Goal: Task Accomplishment & Management: Use online tool/utility

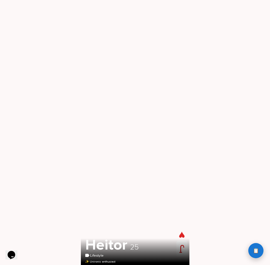
click at [258, 254] on button "📋 History" at bounding box center [255, 250] width 15 height 15
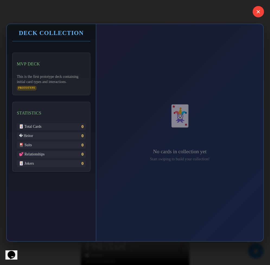
click at [257, 10] on button "✕" at bounding box center [257, 11] width 11 height 11
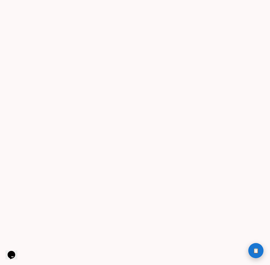
click at [259, 255] on button "📋 History" at bounding box center [255, 250] width 15 height 15
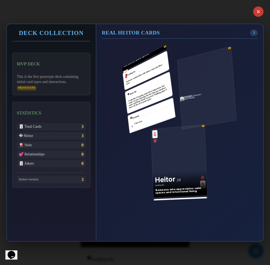
scroll to position [141, 0]
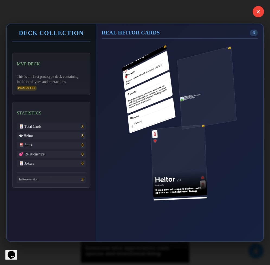
click at [255, 11] on button "✕" at bounding box center [257, 11] width 11 height 11
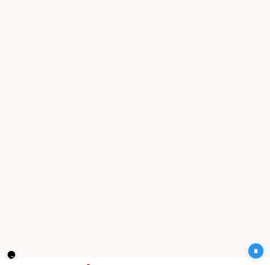
scroll to position [0, 0]
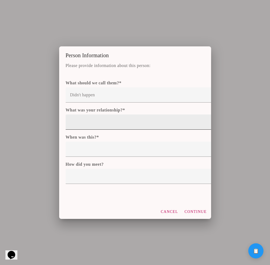
click at [168, 125] on div at bounding box center [174, 121] width 216 height 15
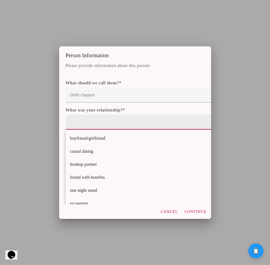
scroll to position [33, 0]
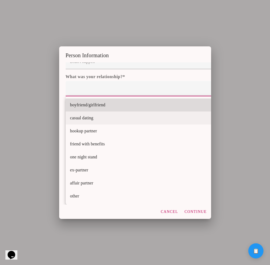
click at [162, 119] on mwc-list-item "casual dating" at bounding box center [174, 117] width 216 height 13
type mwc-select "casual dating"
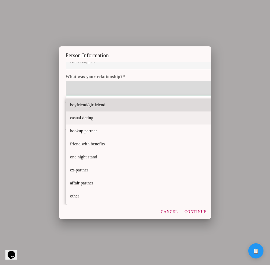
scroll to position [0, 0]
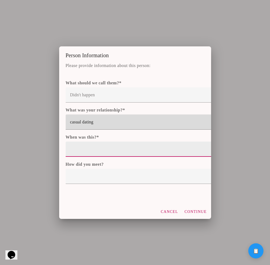
click at [148, 153] on div at bounding box center [174, 148] width 216 height 15
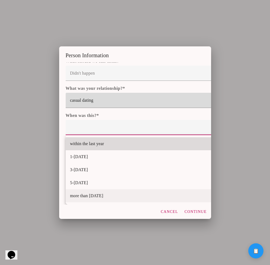
click at [113, 195] on mwc-list-item "more than 10 years ago" at bounding box center [174, 195] width 216 height 13
type mwc-select "more than 10 years ago"
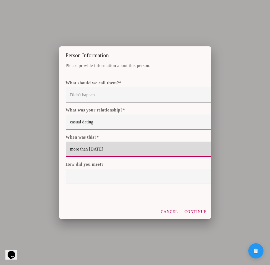
scroll to position [0, 0]
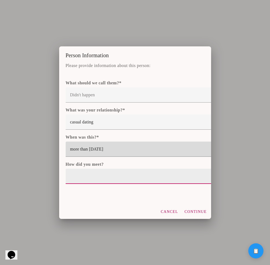
click at [117, 175] on div at bounding box center [174, 176] width 216 height 15
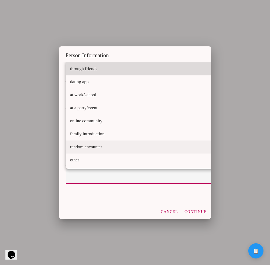
click at [115, 151] on mwc-list-item "random encounter" at bounding box center [174, 146] width 216 height 13
type mwc-select "random encounter"
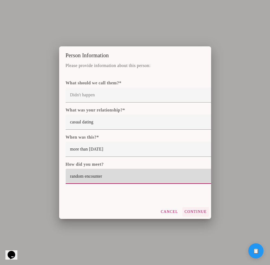
click at [0, 0] on slot "Continue" at bounding box center [0, 0] width 0 height 0
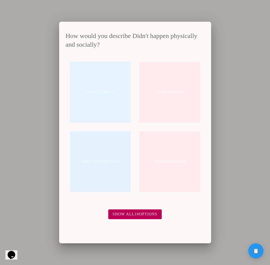
click at [105, 95] on span "High Status" at bounding box center [100, 92] width 28 height 7
click at [114, 101] on button "I was cheating on someone" at bounding box center [100, 92] width 61 height 61
click at [173, 160] on span "Physical or emotional trauma" at bounding box center [170, 161] width 52 height 13
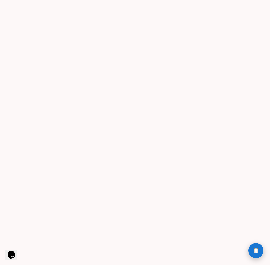
click at [256, 248] on span "📋" at bounding box center [256, 250] width 6 height 5
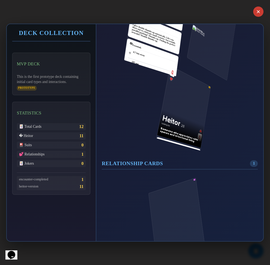
scroll to position [393, 0]
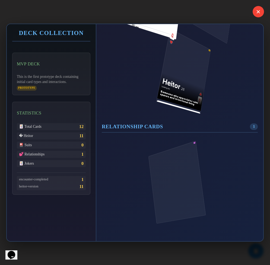
click at [258, 15] on button "✕" at bounding box center [257, 11] width 11 height 11
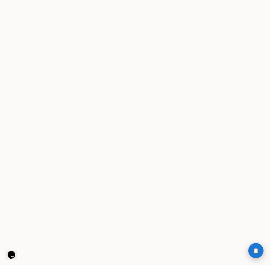
click at [254, 253] on span "📋" at bounding box center [256, 250] width 6 height 5
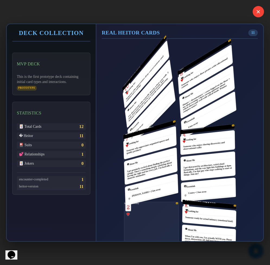
click at [258, 14] on button "✕" at bounding box center [257, 11] width 11 height 11
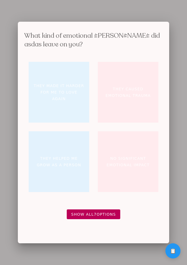
click at [45, 86] on span "They made it harder for me to love again" at bounding box center [59, 92] width 52 height 20
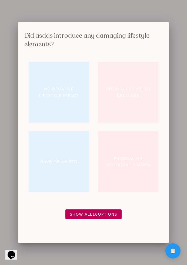
click at [128, 114] on button "Introduced me to drug use" at bounding box center [128, 92] width 61 height 61
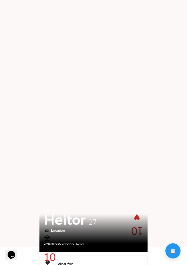
scroll to position [35, 0]
